Goal: Find specific page/section: Find specific page/section

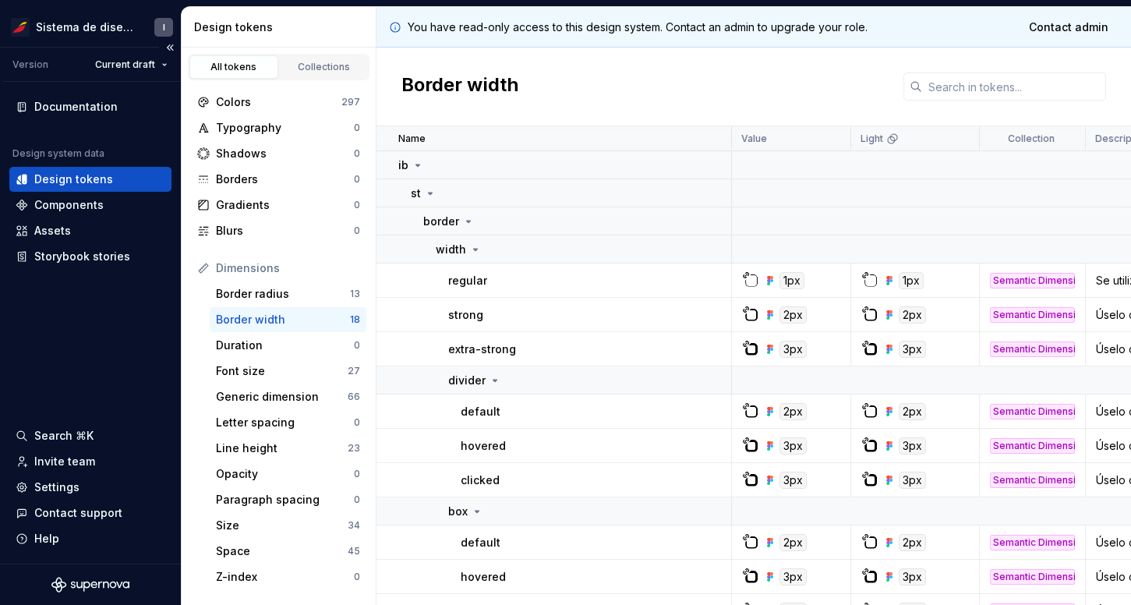
click at [90, 179] on div "Design tokens" at bounding box center [73, 179] width 79 height 16
click at [306, 69] on div "Collections" at bounding box center [324, 67] width 78 height 12
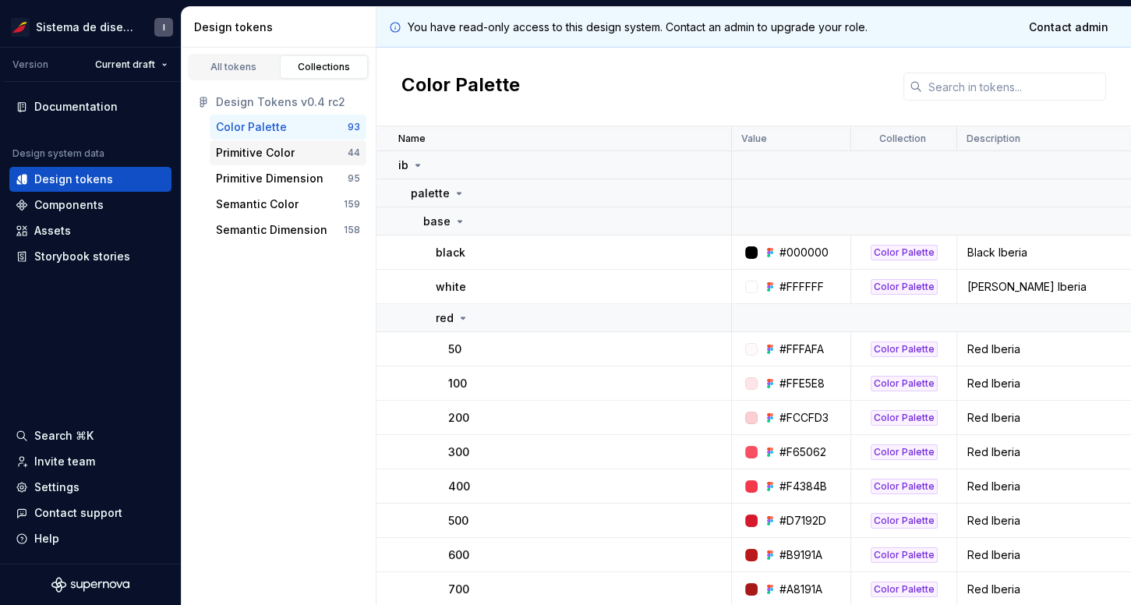
click at [284, 161] on div "Primitive Color 44" at bounding box center [288, 152] width 157 height 25
